Goal: Task Accomplishment & Management: Complete application form

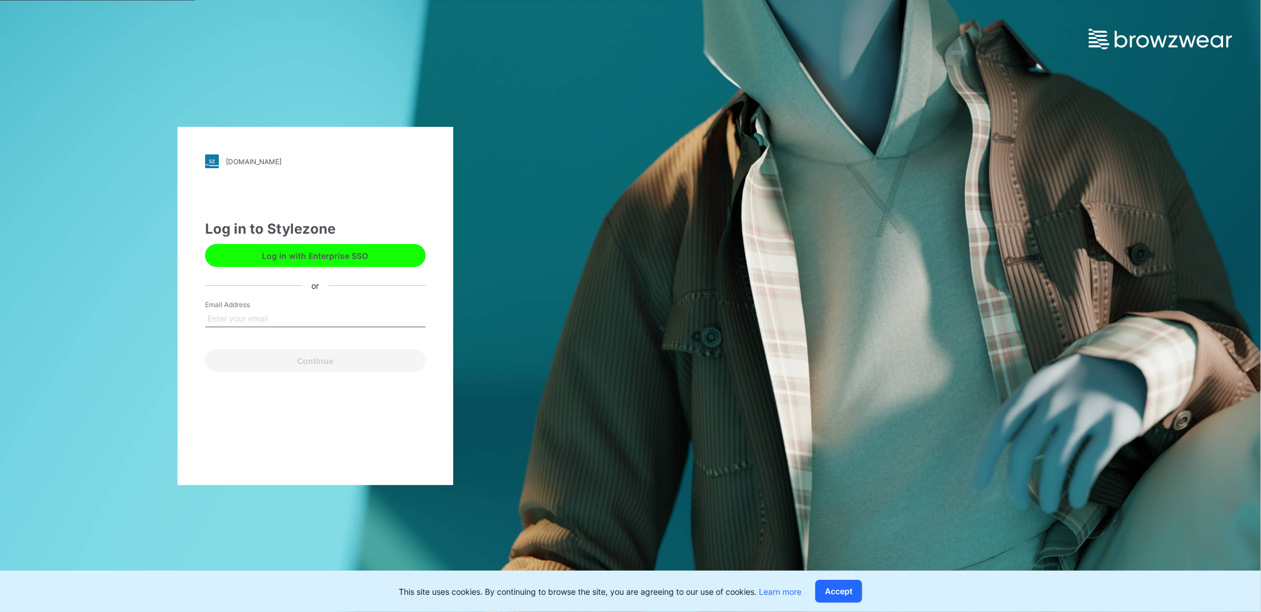
click at [304, 315] on input "Email Address" at bounding box center [315, 318] width 221 height 17
type input "support@browzwear.com"
click at [311, 359] on button "Continue" at bounding box center [315, 360] width 221 height 23
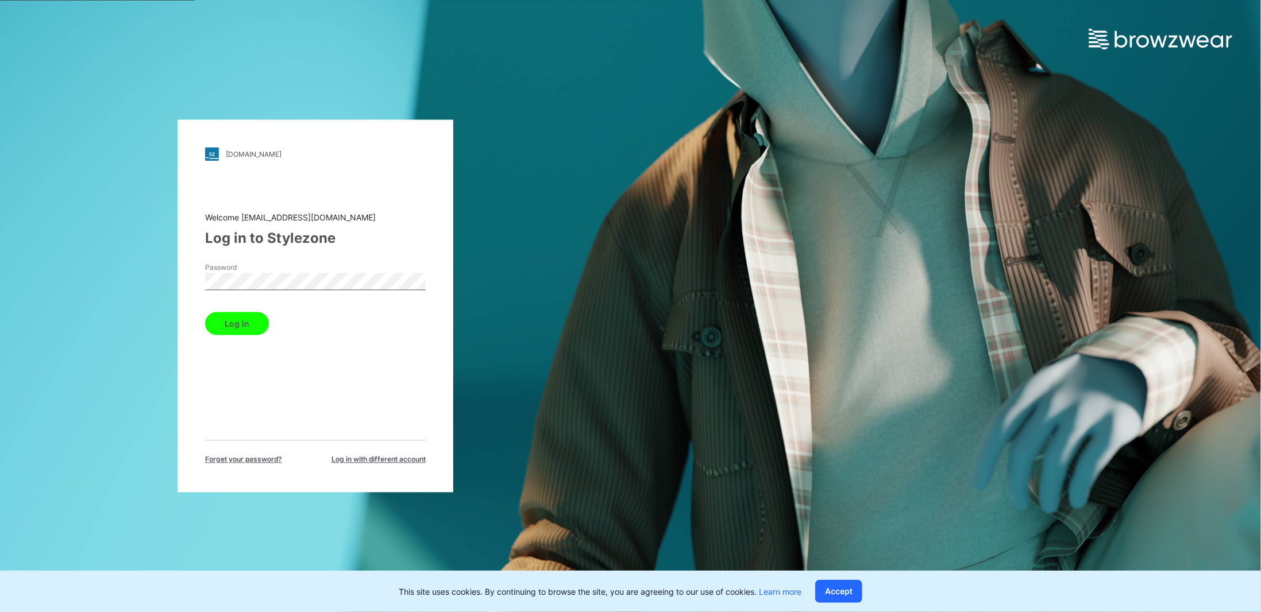
click at [205, 313] on button "Log in" at bounding box center [237, 324] width 64 height 23
click at [244, 321] on button "Log in" at bounding box center [237, 324] width 64 height 23
click at [251, 322] on button "Log in" at bounding box center [237, 324] width 64 height 23
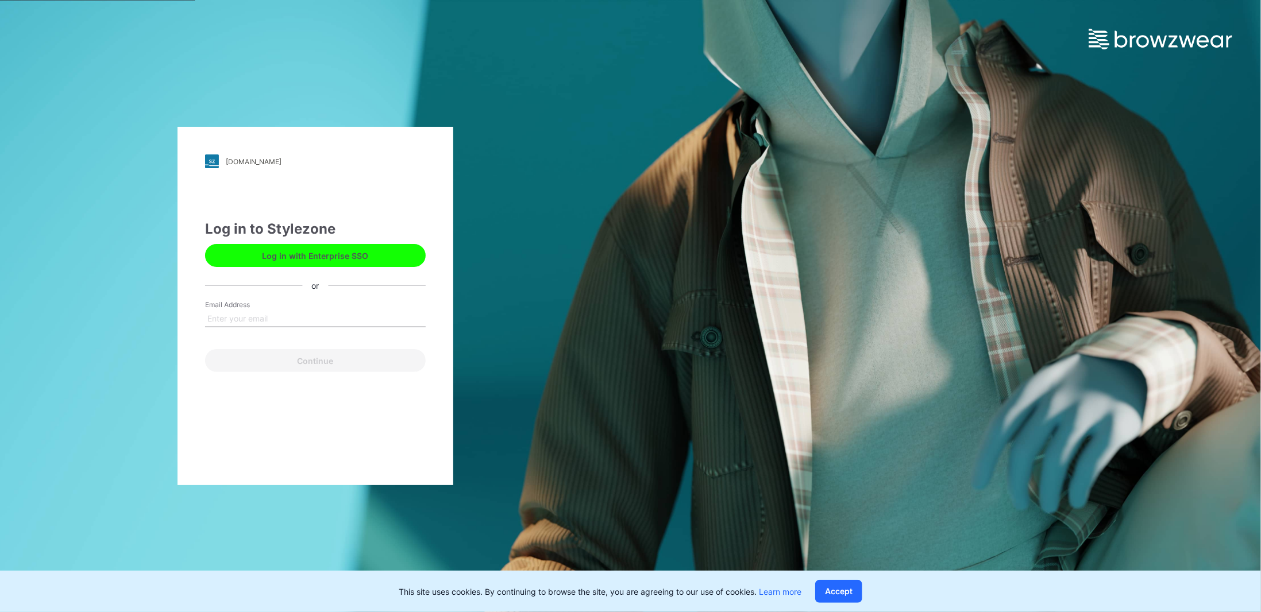
click at [308, 262] on button "Log in with Enterprise SSO" at bounding box center [315, 255] width 221 height 23
